Goal: Find specific page/section: Locate a particular part of the current website

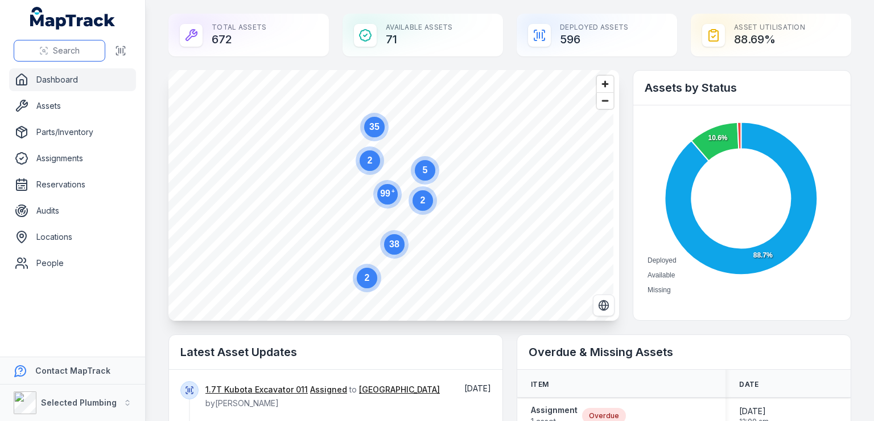
click at [73, 51] on span "Search" at bounding box center [66, 50] width 27 height 11
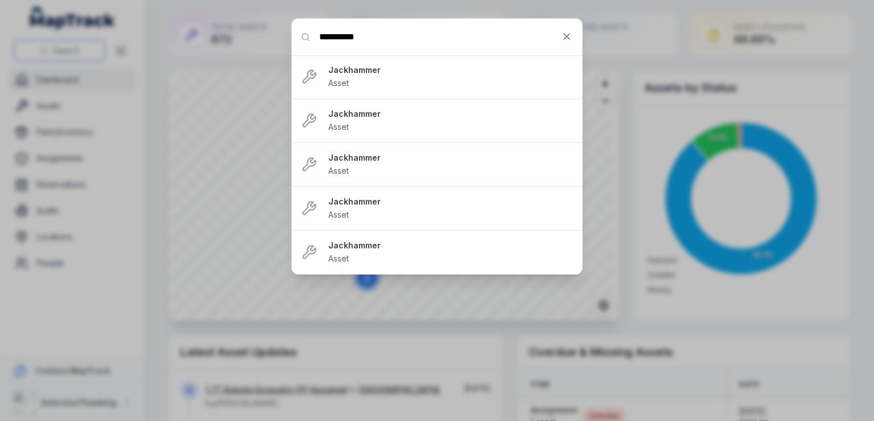
type input "**********"
click at [383, 71] on strong "Jackhammer" at bounding box center [450, 69] width 245 height 11
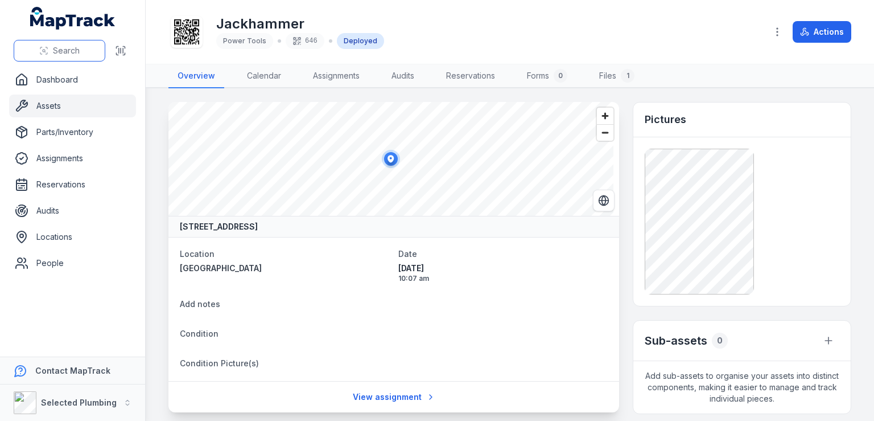
click at [60, 56] on span "Search" at bounding box center [66, 50] width 27 height 11
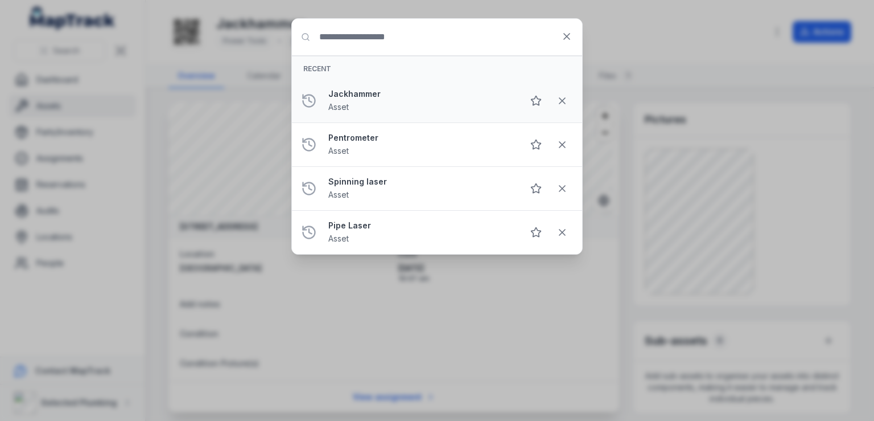
click at [373, 92] on strong "Jackhammer" at bounding box center [421, 93] width 186 height 11
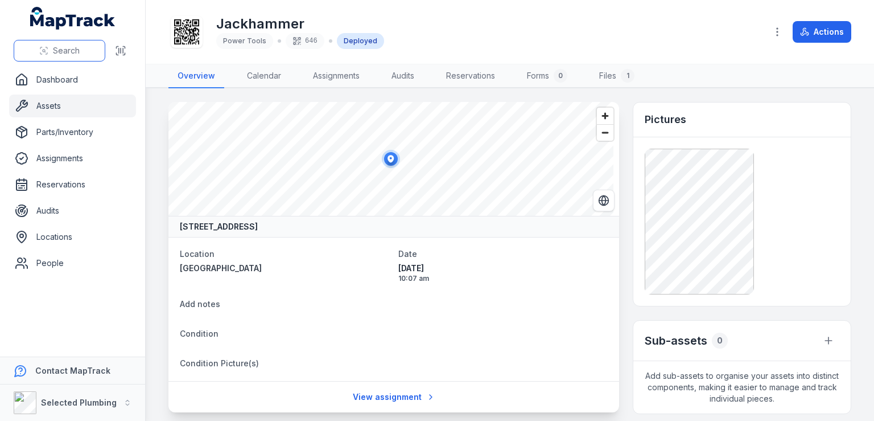
click at [68, 47] on span "Search" at bounding box center [66, 50] width 27 height 11
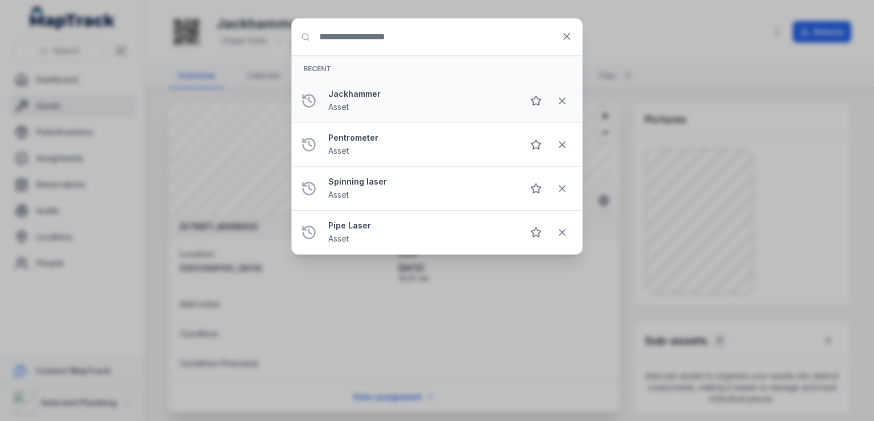
click at [386, 95] on strong "Jackhammer" at bounding box center [421, 93] width 186 height 11
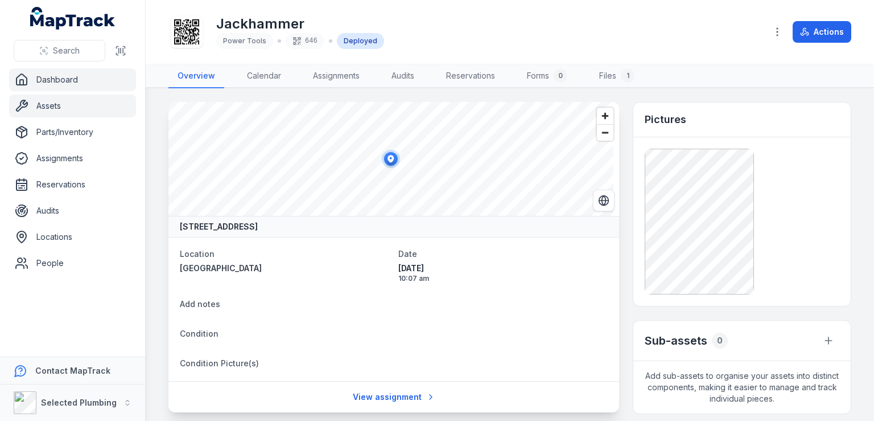
click at [47, 81] on link "Dashboard" at bounding box center [72, 79] width 127 height 23
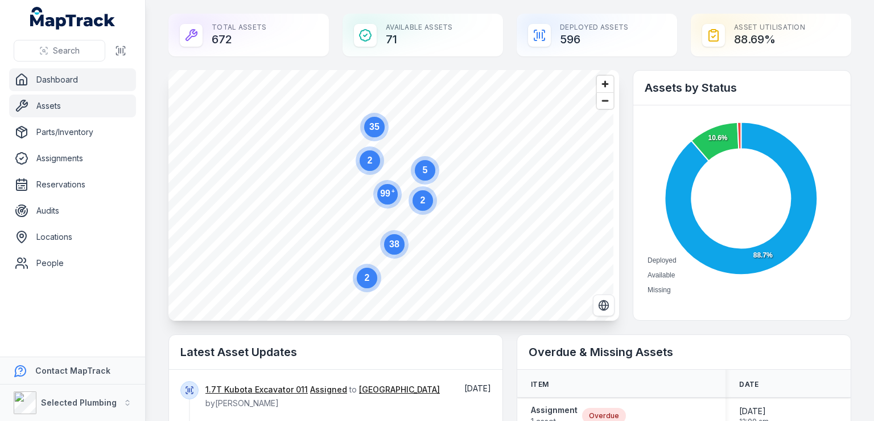
click at [48, 100] on link "Assets" at bounding box center [72, 105] width 127 height 23
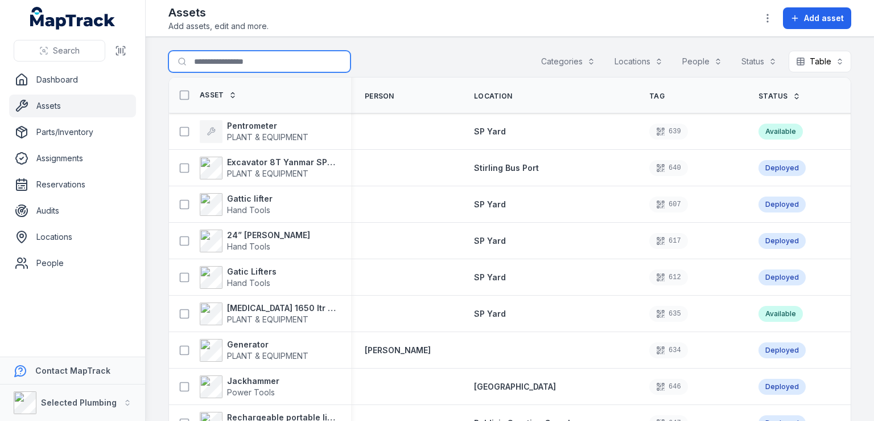
click at [244, 60] on input "Search for assets" at bounding box center [259, 62] width 182 height 22
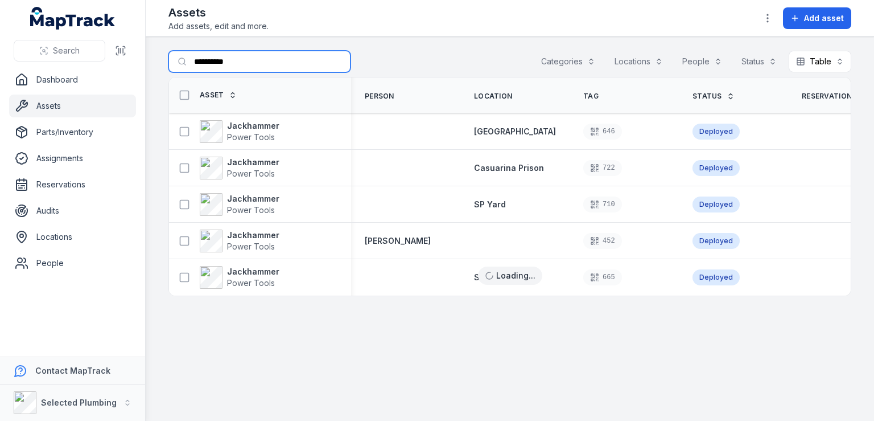
type input "**********"
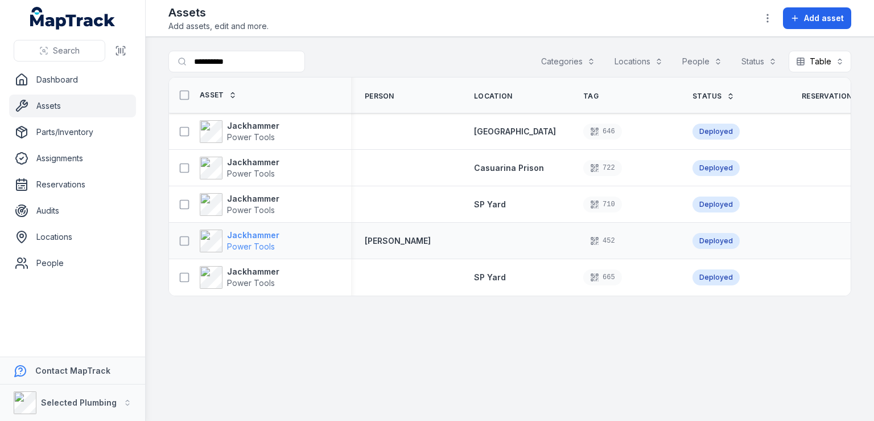
click at [262, 233] on strong "Jackhammer" at bounding box center [253, 234] width 52 height 11
click at [260, 201] on strong "Jackhammer" at bounding box center [253, 198] width 52 height 11
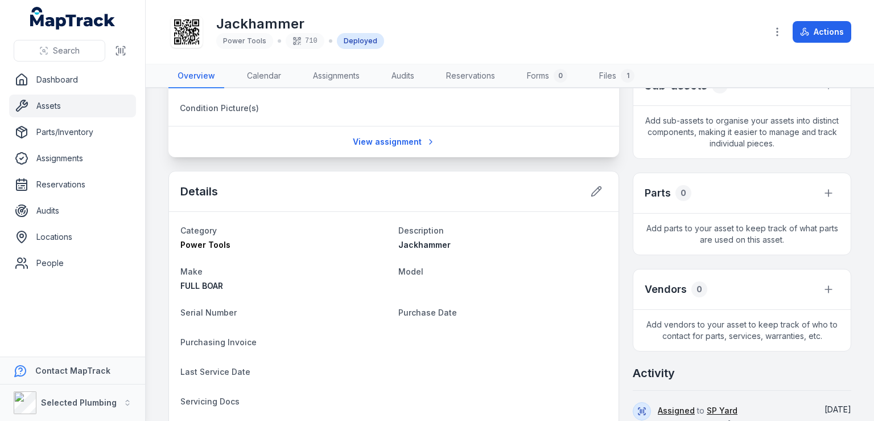
scroll to position [228, 0]
